Goal: Task Accomplishment & Management: Manage account settings

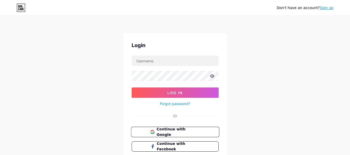
click at [187, 129] on span "Continue with Google" at bounding box center [178, 132] width 43 height 11
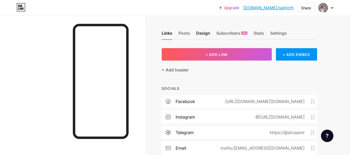
click at [201, 35] on div "Design" at bounding box center [203, 34] width 14 height 9
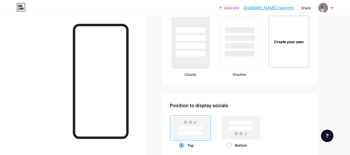
scroll to position [616, 0]
click at [227, 146] on span at bounding box center [229, 145] width 5 height 5
click at [227, 150] on input "Bottom" at bounding box center [228, 151] width 3 height 3
radio input "true"
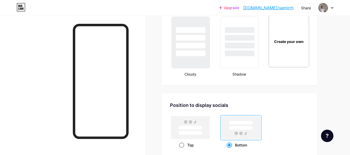
click at [181, 146] on span at bounding box center [181, 145] width 5 height 5
click at [181, 150] on input "Top" at bounding box center [180, 151] width 3 height 3
radio input "true"
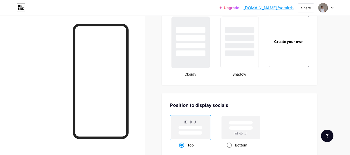
click at [226, 146] on div "Bottom" at bounding box center [241, 146] width 41 height 10
click at [227, 150] on input "Bottom" at bounding box center [228, 151] width 3 height 3
radio input "true"
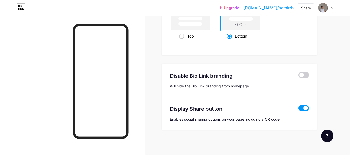
scroll to position [725, 0]
click at [300, 77] on span at bounding box center [304, 75] width 10 height 6
click at [299, 76] on input "checkbox" at bounding box center [299, 76] width 0 height 0
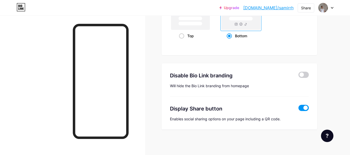
click at [304, 110] on span at bounding box center [304, 108] width 10 height 6
click at [299, 109] on input "checkbox" at bounding box center [299, 109] width 0 height 0
click at [304, 110] on span at bounding box center [304, 108] width 10 height 6
click at [299, 109] on input "checkbox" at bounding box center [299, 109] width 0 height 0
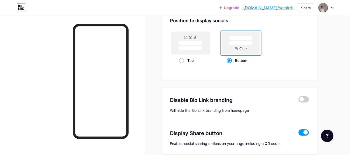
scroll to position [700, 0]
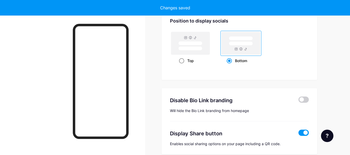
click at [179, 63] on div "Top" at bounding box center [190, 61] width 23 height 10
click at [179, 66] on input "Top" at bounding box center [180, 67] width 3 height 3
radio input "true"
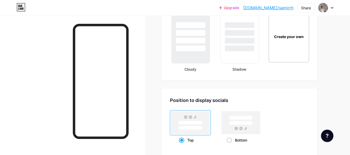
scroll to position [615, 0]
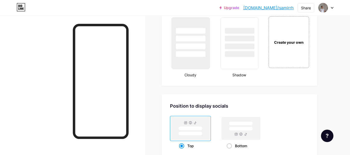
click at [206, 58] on div at bounding box center [190, 43] width 39 height 53
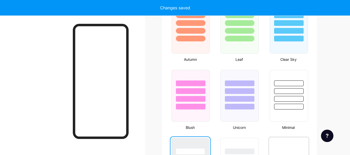
scroll to position [494, 0]
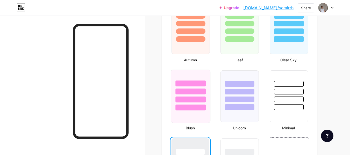
click at [198, 103] on div at bounding box center [190, 90] width 39 height 41
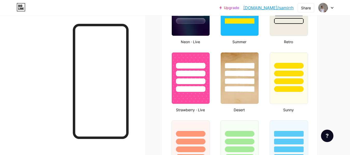
scroll to position [375, 0]
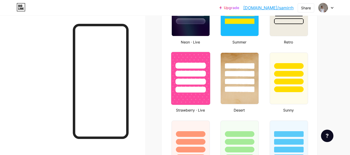
click at [200, 87] on div at bounding box center [191, 90] width 30 height 6
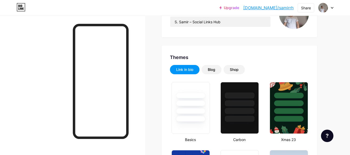
scroll to position [71, 0]
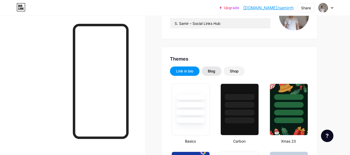
click at [215, 73] on div "Blog" at bounding box center [212, 71] width 8 height 5
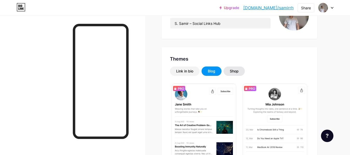
click at [239, 70] on div "Shop" at bounding box center [234, 71] width 9 height 5
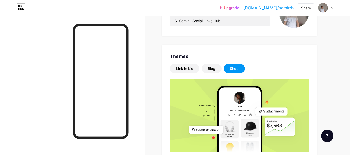
scroll to position [73, 0]
click at [183, 70] on div "Link in bio" at bounding box center [184, 68] width 17 height 5
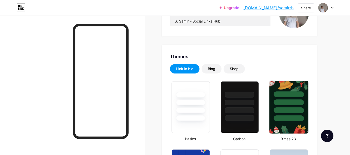
click at [293, 89] on div at bounding box center [289, 101] width 39 height 41
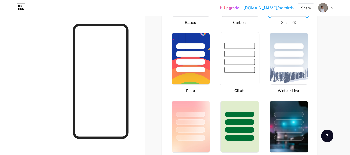
scroll to position [190, 0]
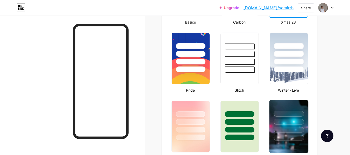
click at [286, 125] on div at bounding box center [289, 120] width 39 height 41
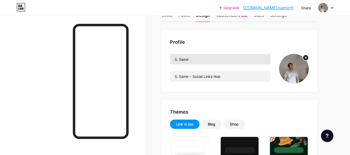
scroll to position [0, 0]
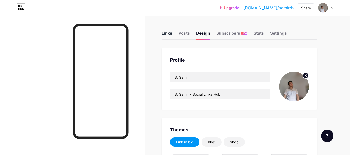
click at [167, 33] on div "Links" at bounding box center [167, 34] width 11 height 9
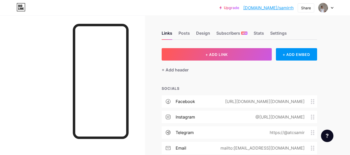
click at [314, 104] on circle at bounding box center [313, 103] width 1 height 1
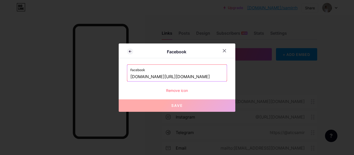
click at [203, 76] on input "[DOMAIN_NAME][URL][DOMAIN_NAME]" at bounding box center [176, 77] width 93 height 9
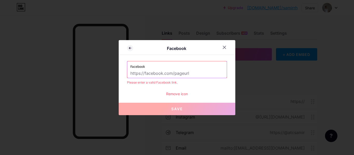
click at [174, 69] on input "text" at bounding box center [176, 73] width 93 height 9
drag, startPoint x: 167, startPoint y: 72, endPoint x: 176, endPoint y: 70, distance: 9.3
click at [167, 72] on input "text" at bounding box center [176, 73] width 93 height 9
click at [223, 48] on icon at bounding box center [224, 47] width 3 height 3
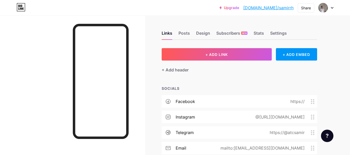
click at [312, 101] on circle at bounding box center [311, 101] width 1 height 1
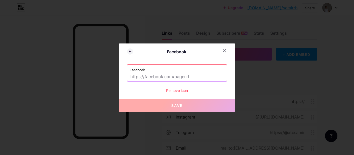
click at [151, 75] on input "text" at bounding box center [176, 77] width 93 height 9
click at [218, 47] on div "Facebook" at bounding box center [177, 52] width 117 height 12
click at [220, 48] on div at bounding box center [224, 50] width 9 height 9
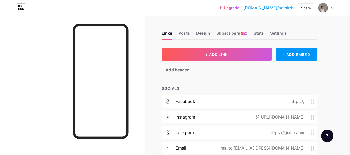
click at [311, 101] on div "https://" at bounding box center [296, 102] width 29 height 6
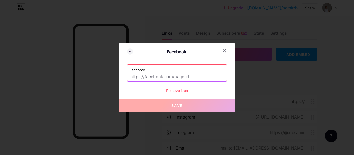
paste input "[URL][DOMAIN_NAME][DOMAIN_NAME]"
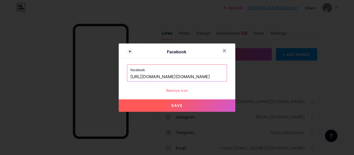
type input "[URL][DOMAIN_NAME][DOMAIN_NAME]"
click at [177, 103] on button "Save" at bounding box center [177, 106] width 117 height 12
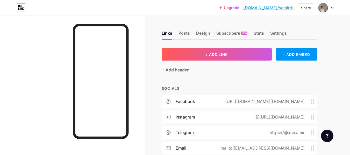
scroll to position [26, 0]
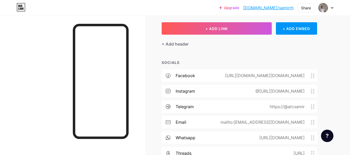
click at [311, 107] on icon at bounding box center [313, 107] width 4 height 5
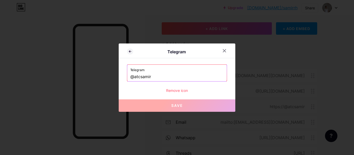
click at [175, 91] on div "Remove icon" at bounding box center [177, 90] width 100 height 5
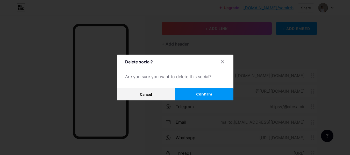
click at [205, 95] on span "Confirm" at bounding box center [204, 94] width 16 height 5
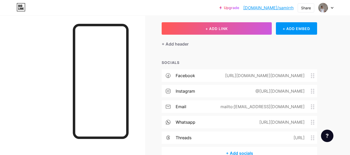
click at [312, 93] on circle at bounding box center [311, 93] width 1 height 1
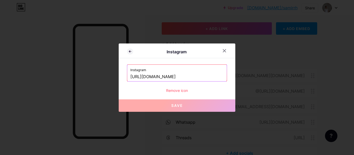
drag, startPoint x: 212, startPoint y: 76, endPoint x: 90, endPoint y: 74, distance: 121.9
click at [90, 74] on div "Instagram Instagram [URL][DOMAIN_NAME] Remove icon Save" at bounding box center [177, 77] width 354 height 155
paste input "create_samir"
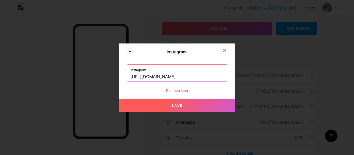
click at [158, 107] on button "Save" at bounding box center [177, 106] width 117 height 12
type input "[URL][DOMAIN_NAME][DOMAIN_NAME]"
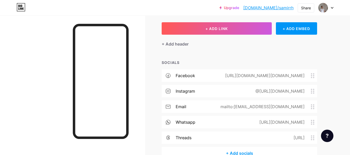
click at [311, 107] on div "mailto:[EMAIL_ADDRESS][DOMAIN_NAME]" at bounding box center [261, 107] width 99 height 6
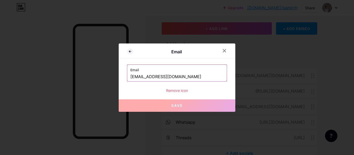
drag, startPoint x: 191, startPoint y: 73, endPoint x: 128, endPoint y: 74, distance: 62.8
click at [128, 74] on div "Email [EMAIL_ADDRESS][DOMAIN_NAME]" at bounding box center [177, 73] width 100 height 17
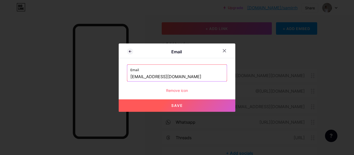
click at [179, 105] on span "Save" at bounding box center [177, 105] width 12 height 4
type input "mailto:[EMAIL_ADDRESS][DOMAIN_NAME]"
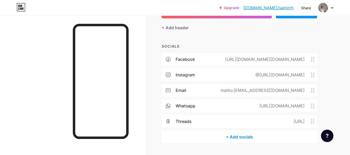
scroll to position [43, 0]
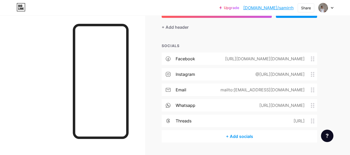
click at [310, 104] on div "[URL][DOMAIN_NAME]" at bounding box center [281, 105] width 60 height 6
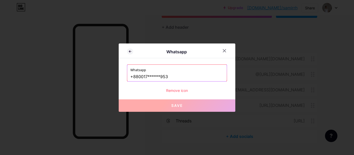
click at [219, 77] on input "+880017******953" at bounding box center [176, 77] width 93 height 9
drag, startPoint x: 178, startPoint y: 78, endPoint x: 139, endPoint y: 76, distance: 39.3
click at [139, 76] on input "+880017******953" at bounding box center [176, 77] width 93 height 9
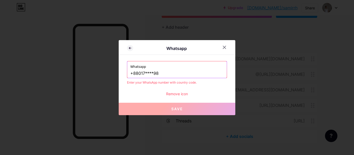
click at [139, 73] on input "+88017****98" at bounding box center [176, 73] width 93 height 9
click at [168, 75] on input "+88017****98" at bounding box center [176, 73] width 93 height 9
click at [161, 73] on input "+88017******98" at bounding box center [176, 73] width 93 height 9
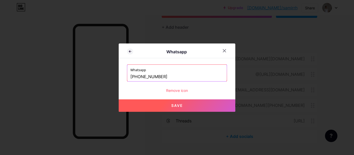
click at [168, 104] on button "Save" at bounding box center [177, 106] width 117 height 12
type input "[URL][DOMAIN_NAME][PHONE_NUMBER]"
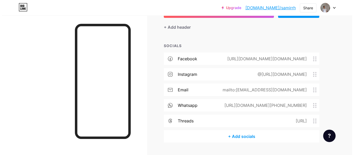
scroll to position [56, 0]
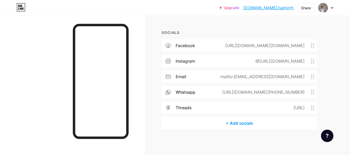
click at [311, 106] on div "[URL]" at bounding box center [299, 108] width 26 height 6
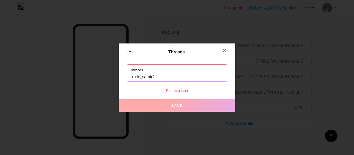
drag, startPoint x: 165, startPoint y: 80, endPoint x: 123, endPoint y: 80, distance: 42.8
click at [123, 80] on div "Threads Threads toxic_samir1 Remove icon Save" at bounding box center [177, 78] width 117 height 68
paste input "create_samir"
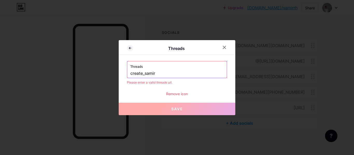
drag, startPoint x: 158, startPoint y: 73, endPoint x: 100, endPoint y: 72, distance: 58.1
click at [100, 72] on div "Threads Threads create_samir Please enter a valid threads url. Remove icon Save" at bounding box center [177, 77] width 354 height 155
paste input "[URL][DOMAIN_NAME]"
type input "[URL][DOMAIN_NAME]"
click at [160, 116] on div at bounding box center [177, 77] width 354 height 155
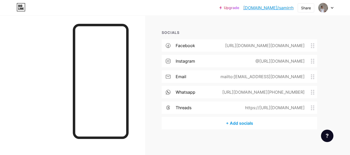
click at [278, 122] on div "+ Add socials" at bounding box center [240, 123] width 156 height 12
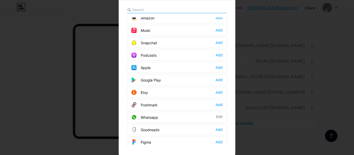
scroll to position [363, 0]
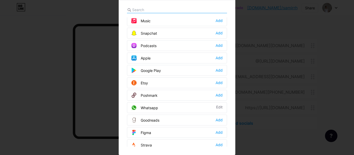
click at [252, 126] on div at bounding box center [177, 70] width 354 height 155
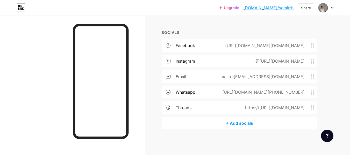
click at [284, 121] on div "+ Add socials" at bounding box center [240, 123] width 156 height 12
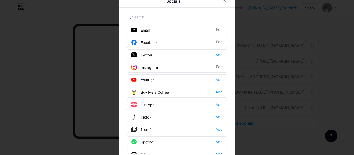
click at [259, 139] on div at bounding box center [177, 77] width 354 height 155
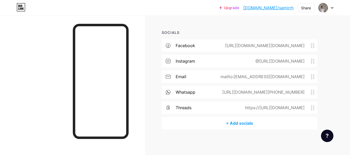
click at [259, 123] on div "+ Add socials" at bounding box center [240, 123] width 156 height 12
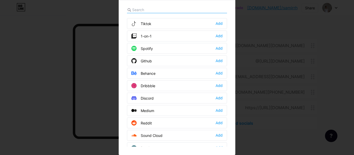
scroll to position [79, 0]
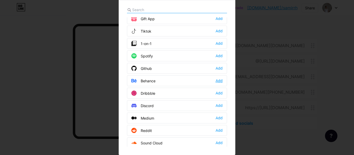
click at [217, 80] on div "Add" at bounding box center [219, 80] width 7 height 5
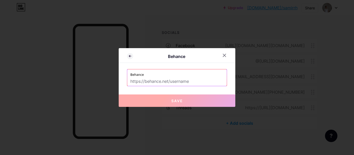
drag, startPoint x: 192, startPoint y: 84, endPoint x: 162, endPoint y: 84, distance: 30.9
click at [162, 84] on input "text" at bounding box center [176, 81] width 93 height 9
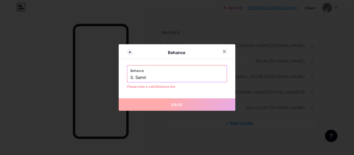
drag, startPoint x: 116, startPoint y: 73, endPoint x: 107, endPoint y: 73, distance: 9.6
click at [107, 73] on div "Behance Behance S. Samir Please enter a valid Behance link. Save" at bounding box center [177, 77] width 354 height 155
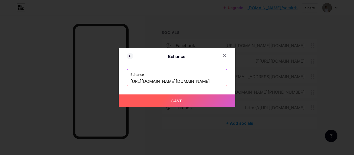
type input "[URL][DOMAIN_NAME][DOMAIN_NAME]"
click at [182, 96] on button "Save" at bounding box center [177, 101] width 117 height 12
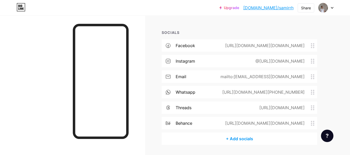
click at [258, 140] on div "+ Add socials" at bounding box center [240, 139] width 156 height 12
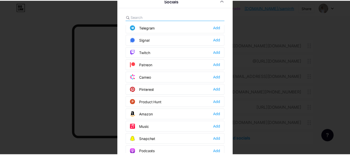
scroll to position [264, 0]
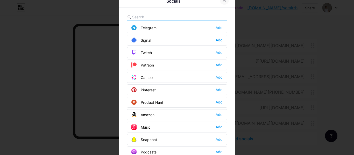
click at [223, 0] on icon at bounding box center [224, 0] width 3 height 3
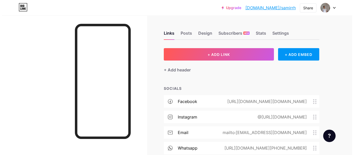
scroll to position [1, 0]
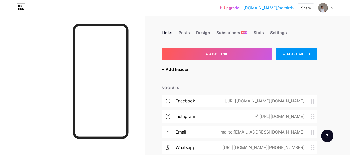
click at [184, 72] on div "+ Add header" at bounding box center [175, 69] width 27 height 6
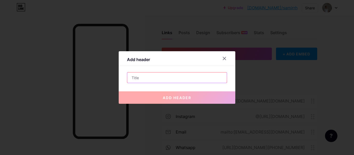
click at [183, 77] on input "text" at bounding box center [177, 78] width 100 height 10
click at [224, 58] on icon at bounding box center [225, 59] width 4 height 4
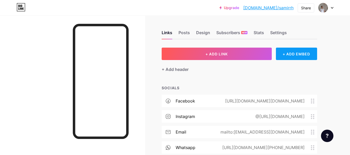
click at [291, 54] on div "+ ADD EMBED" at bounding box center [296, 54] width 41 height 12
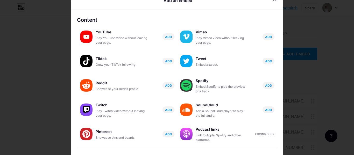
scroll to position [9, 0]
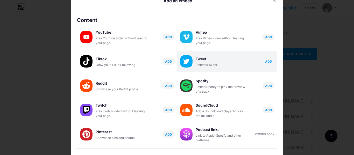
click at [265, 62] on span "ADD" at bounding box center [268, 61] width 7 height 4
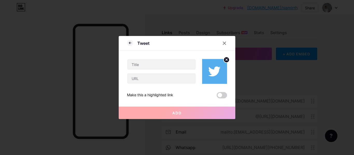
scroll to position [0, 0]
click at [171, 63] on input "text" at bounding box center [161, 64] width 68 height 10
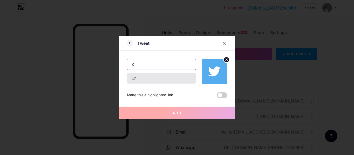
type input "X"
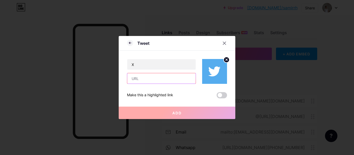
click at [169, 78] on input "text" at bounding box center [161, 78] width 68 height 10
click at [222, 96] on span at bounding box center [222, 95] width 10 height 6
click at [217, 97] on input "checkbox" at bounding box center [217, 97] width 0 height 0
click at [181, 79] on input "text" at bounding box center [161, 78] width 68 height 10
paste input "[URL][DOMAIN_NAME]"
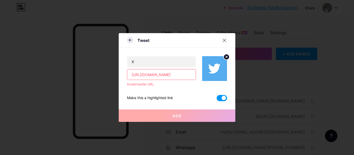
type input "[URL][DOMAIN_NAME]"
click at [129, 42] on icon at bounding box center [130, 40] width 6 height 6
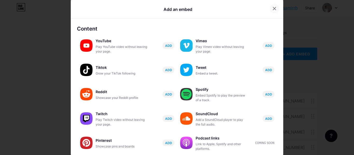
click at [274, 6] on div at bounding box center [274, 8] width 9 height 9
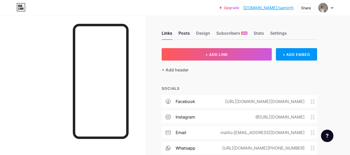
click at [189, 37] on div "Posts" at bounding box center [184, 34] width 11 height 9
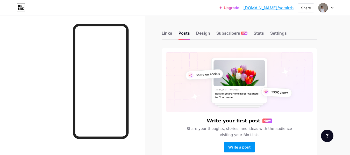
scroll to position [31, 0]
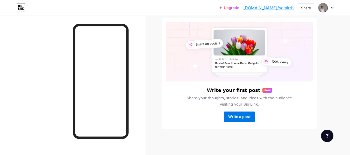
click at [249, 116] on span "Write a post" at bounding box center [240, 117] width 22 height 4
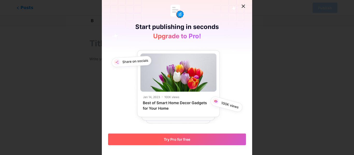
click at [213, 138] on button "Try Pro for free" at bounding box center [177, 140] width 138 height 12
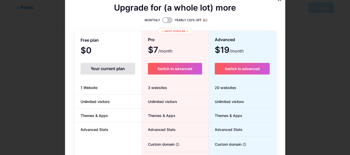
click at [110, 66] on div "Your current plan" at bounding box center [108, 69] width 55 height 12
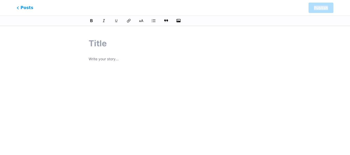
click at [281, 2] on div "Posts Publish" at bounding box center [175, 8] width 350 height 16
click at [92, 61] on p at bounding box center [175, 59] width 173 height 7
drag, startPoint x: 118, startPoint y: 34, endPoint x: 115, endPoint y: 45, distance: 10.6
click at [115, 45] on div "-Hello there this is s.samir" at bounding box center [175, 112] width 188 height 163
click at [115, 45] on input "text" at bounding box center [175, 43] width 173 height 12
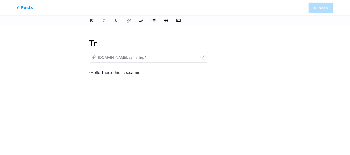
type input "Try"
type input "t"
type input "Try"
click at [19, 10] on span "Posts" at bounding box center [25, 7] width 18 height 7
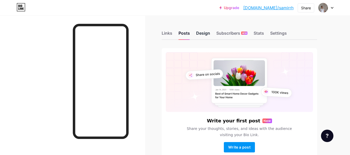
click at [206, 38] on div "Design" at bounding box center [203, 34] width 14 height 9
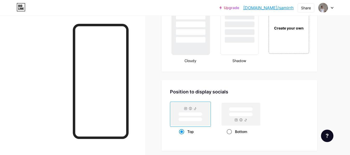
scroll to position [648, 0]
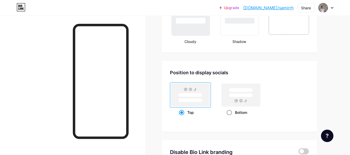
click at [229, 114] on span at bounding box center [229, 112] width 5 height 5
click at [229, 118] on input "Bottom" at bounding box center [228, 119] width 3 height 3
radio input "true"
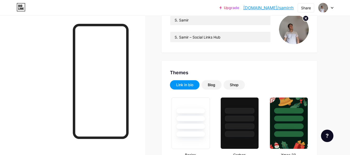
scroll to position [0, 0]
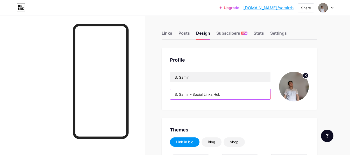
click at [193, 94] on input "S. Samir – Social Links Hub" at bounding box center [220, 94] width 100 height 10
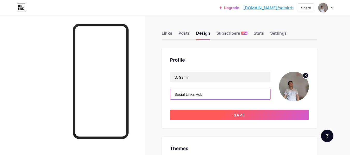
type input "Social Links Hub"
click at [198, 114] on button "Save" at bounding box center [239, 115] width 139 height 10
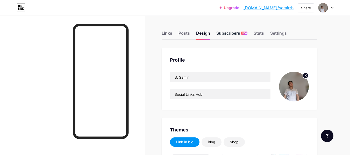
click at [233, 38] on div "Subscribers NEW" at bounding box center [232, 34] width 31 height 9
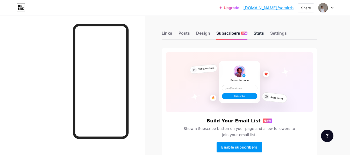
click at [257, 34] on div "Stats" at bounding box center [259, 34] width 10 height 9
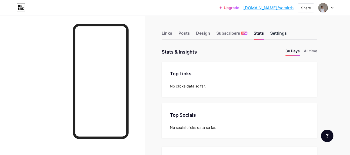
click at [276, 34] on div "Settings" at bounding box center [279, 34] width 17 height 9
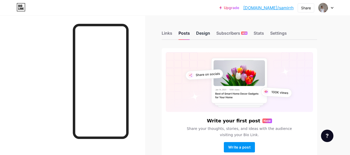
click at [204, 32] on div "Design" at bounding box center [203, 34] width 14 height 9
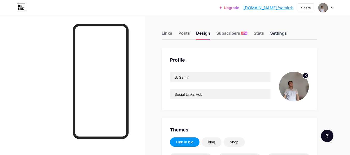
click at [284, 31] on div "Settings" at bounding box center [279, 34] width 17 height 9
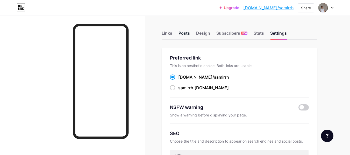
click at [185, 33] on div "Posts" at bounding box center [184, 34] width 11 height 9
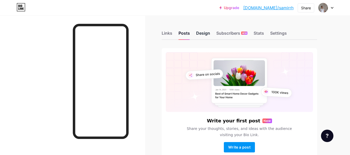
click at [206, 33] on div "Design" at bounding box center [203, 34] width 14 height 9
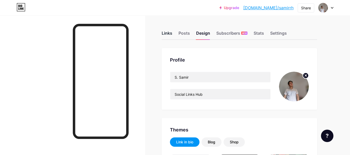
click at [163, 33] on div "Links" at bounding box center [167, 34] width 11 height 9
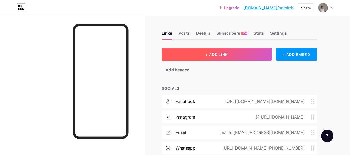
click at [234, 55] on button "+ ADD LINK" at bounding box center [217, 54] width 110 height 12
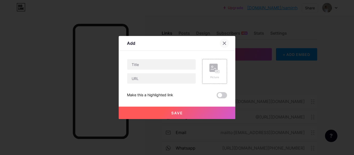
click at [223, 45] on icon at bounding box center [225, 43] width 4 height 4
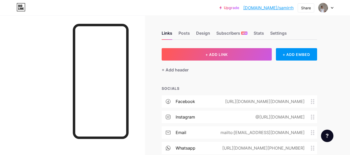
click at [289, 6] on link "[DOMAIN_NAME]/samirrh" at bounding box center [269, 8] width 50 height 6
click at [323, 11] on img at bounding box center [323, 8] width 8 height 8
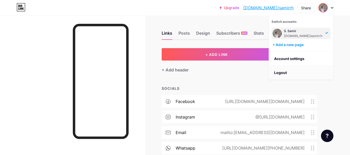
click at [302, 72] on li "Logout" at bounding box center [301, 73] width 64 height 14
